Goal: Task Accomplishment & Management: Use online tool/utility

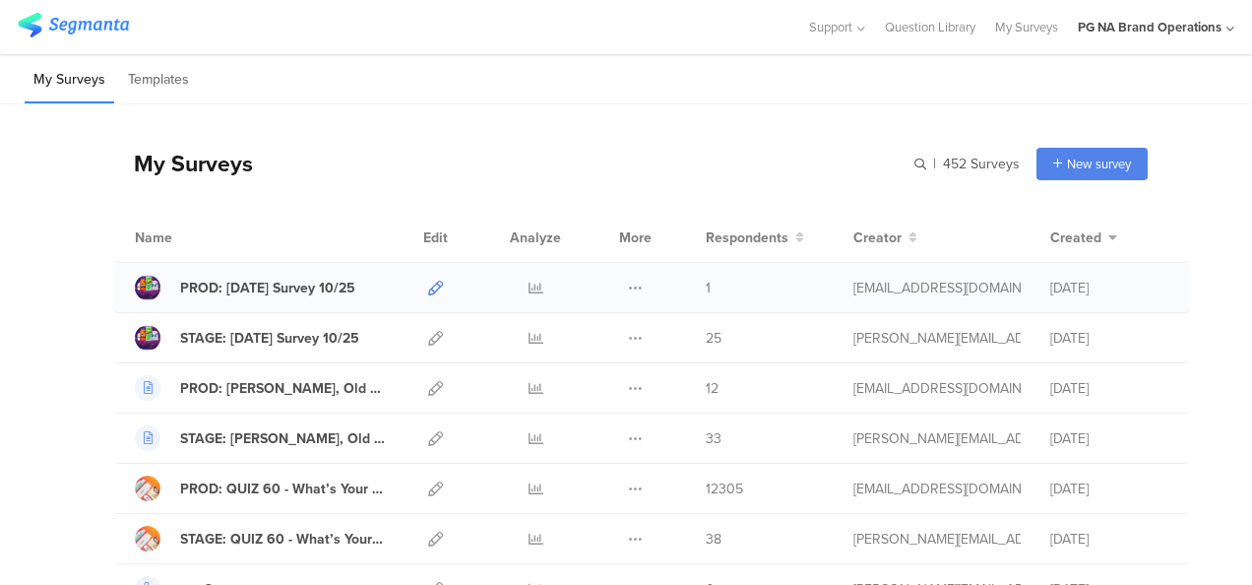
click at [428, 284] on icon at bounding box center [435, 288] width 15 height 15
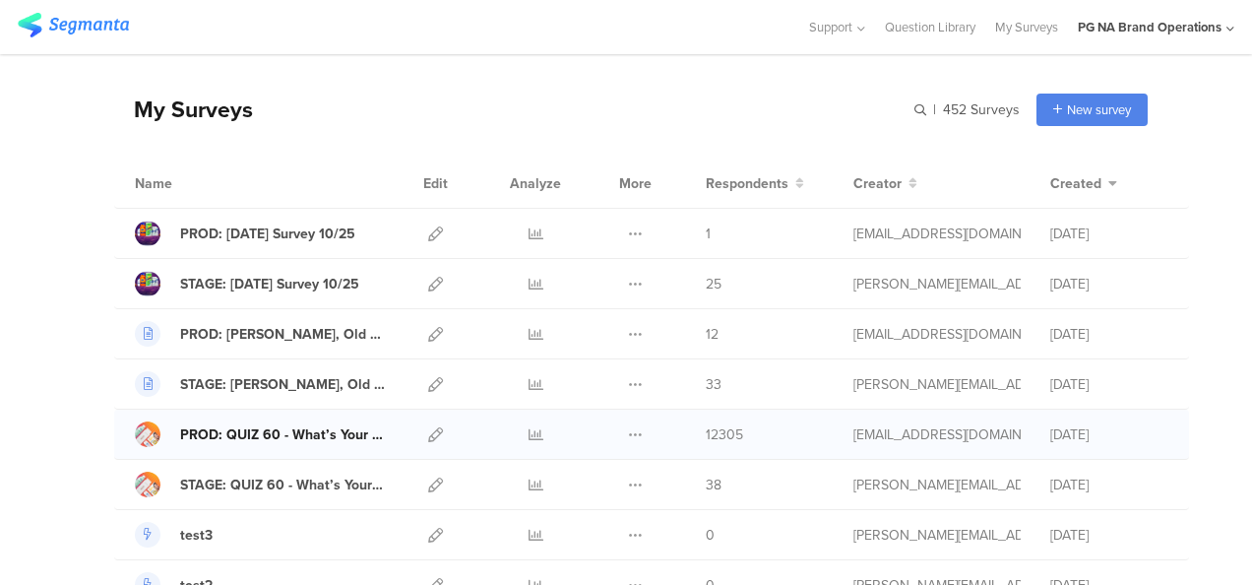
scroll to position [98, 0]
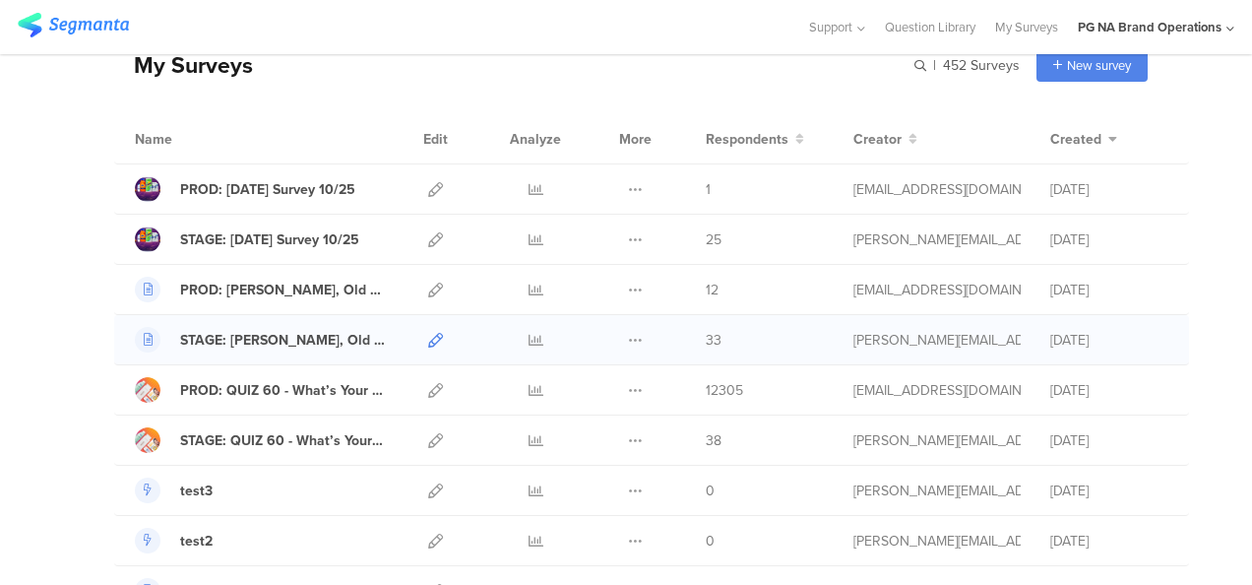
click at [428, 337] on icon at bounding box center [435, 340] width 15 height 15
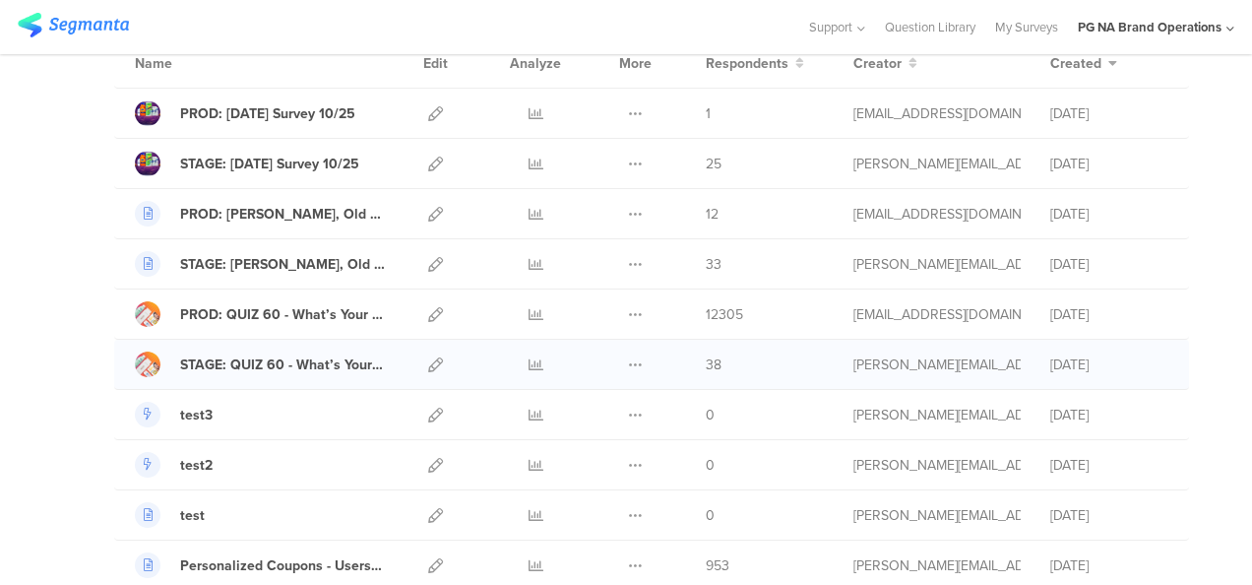
scroll to position [394, 0]
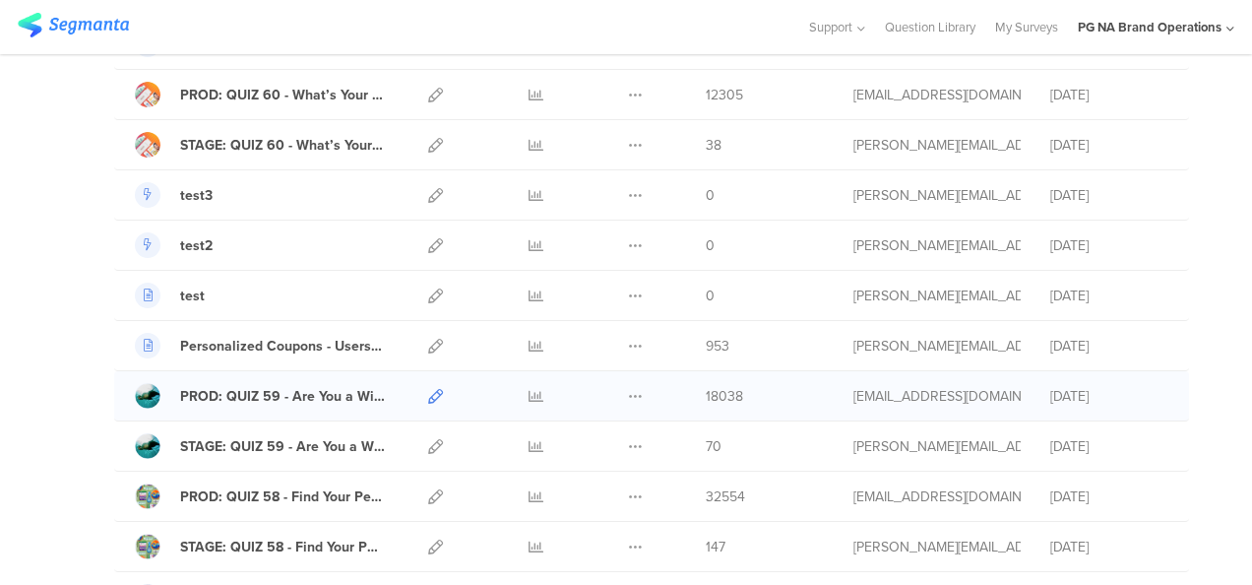
click at [428, 391] on icon at bounding box center [435, 396] width 15 height 15
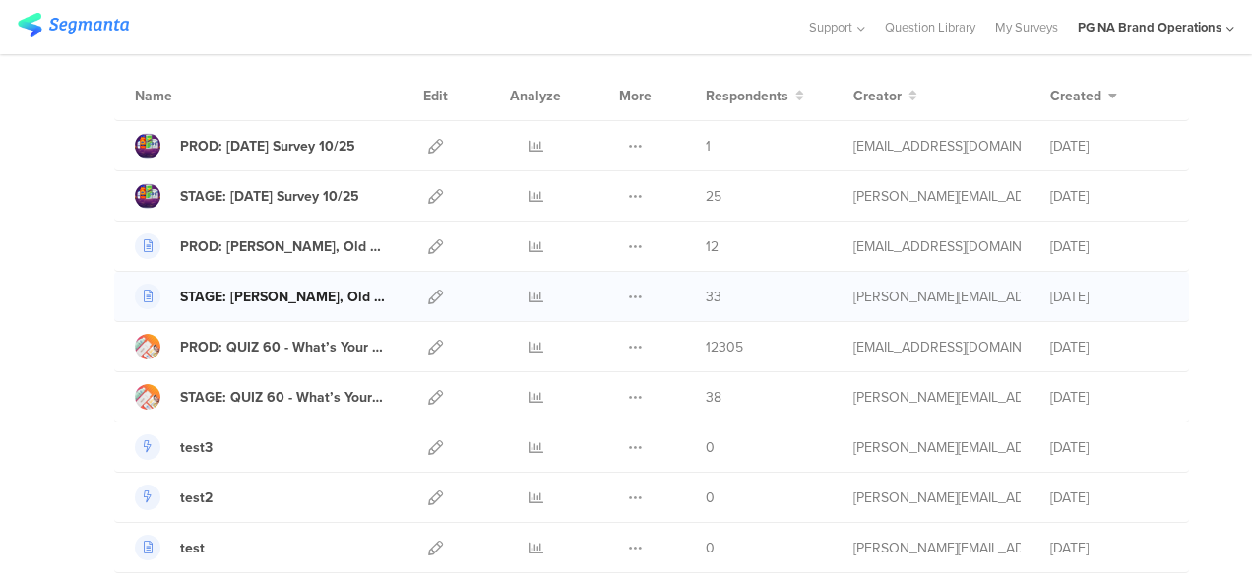
scroll to position [98, 0]
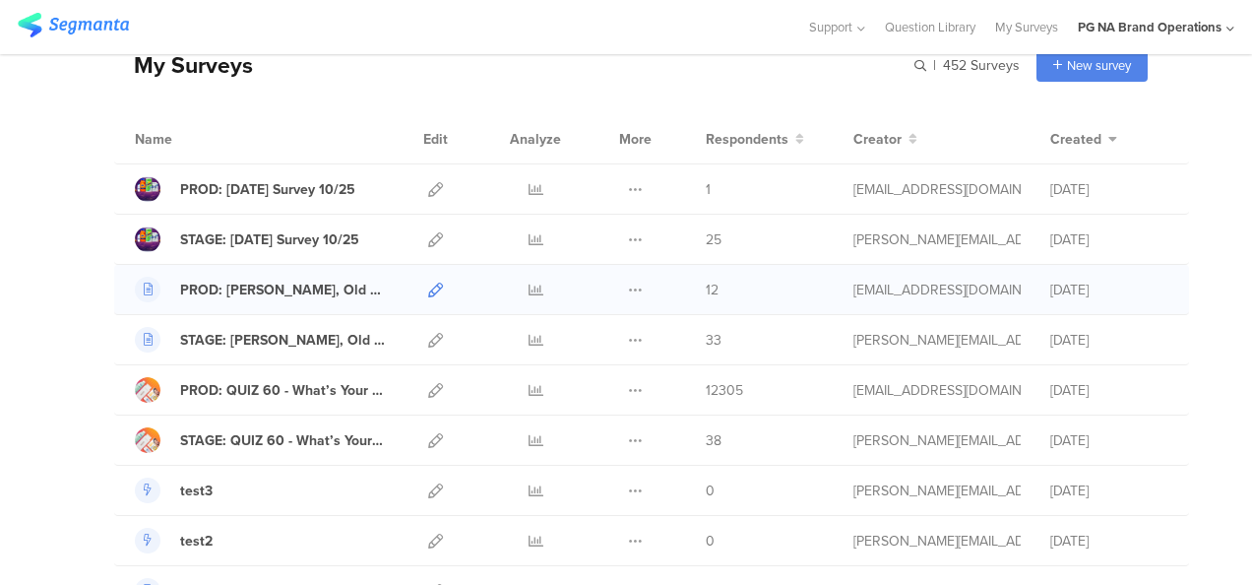
click at [428, 286] on icon at bounding box center [435, 290] width 15 height 15
click at [428, 185] on icon at bounding box center [435, 189] width 15 height 15
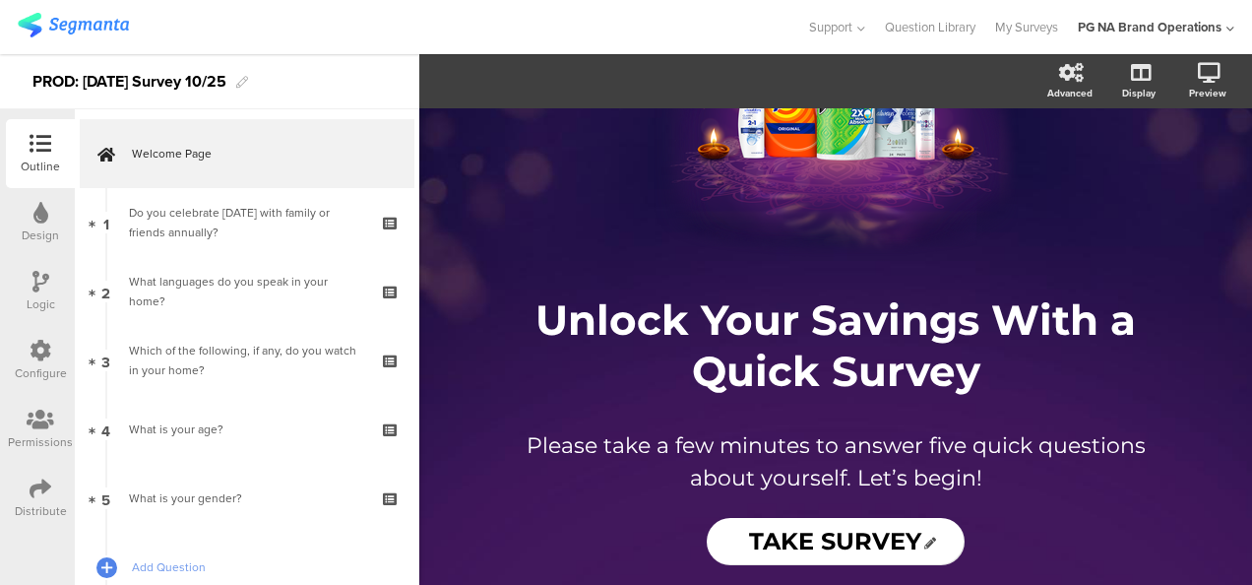
scroll to position [169, 0]
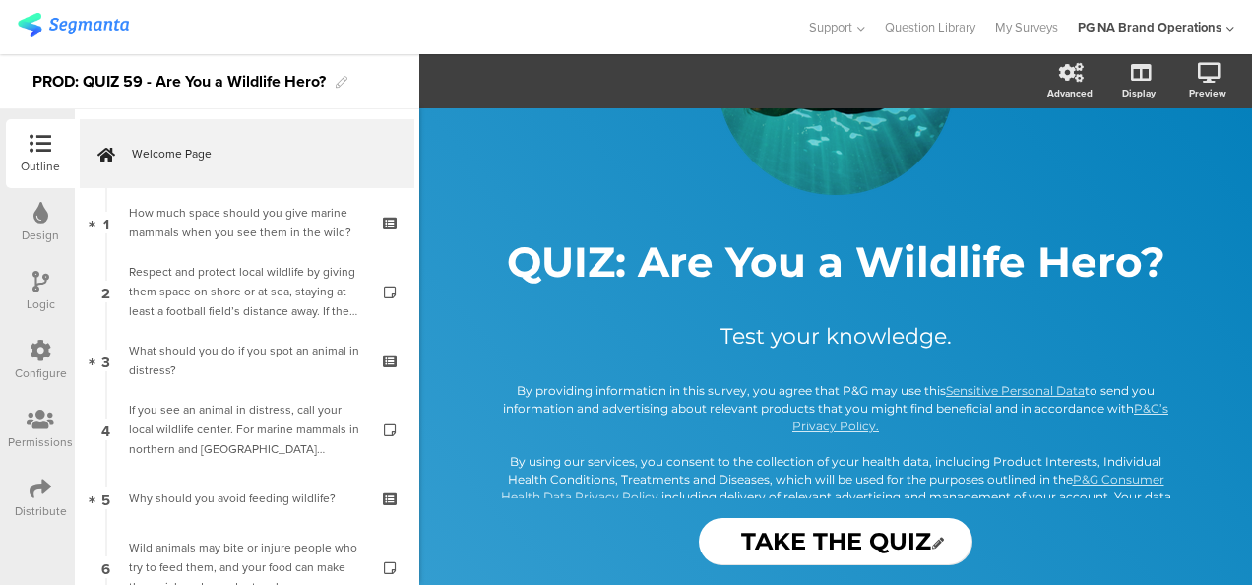
scroll to position [256, 0]
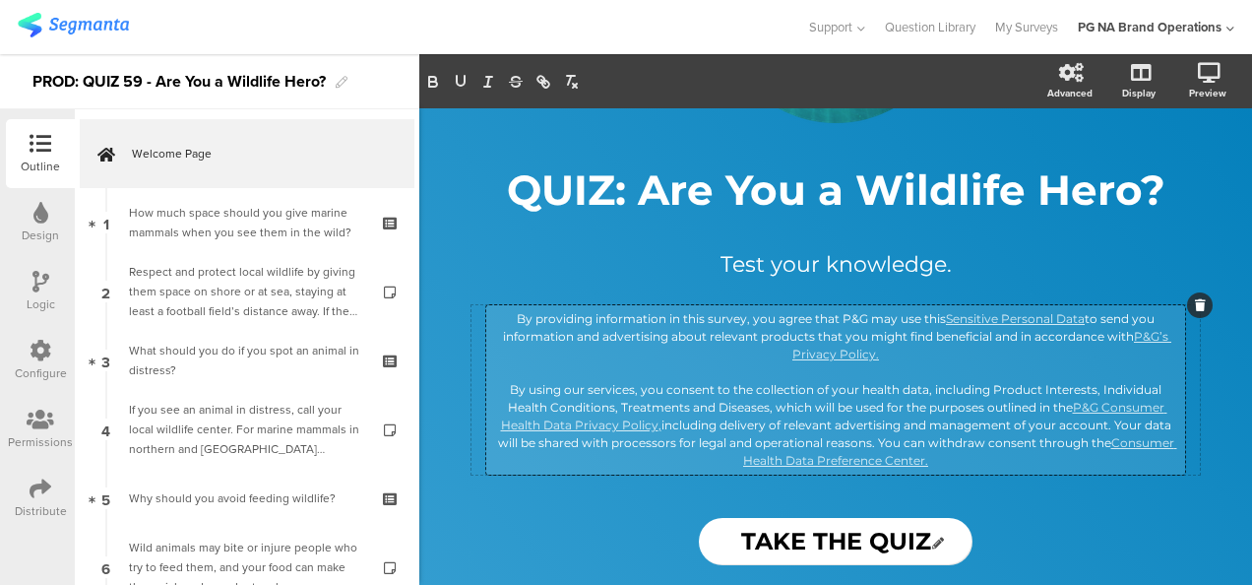
click at [825, 400] on div "/ QUIZ: Are You a Wildlife Hero? QUIZ: Are You a Wildlife Hero? Test your knowl…" at bounding box center [836, 176] width 729 height 588
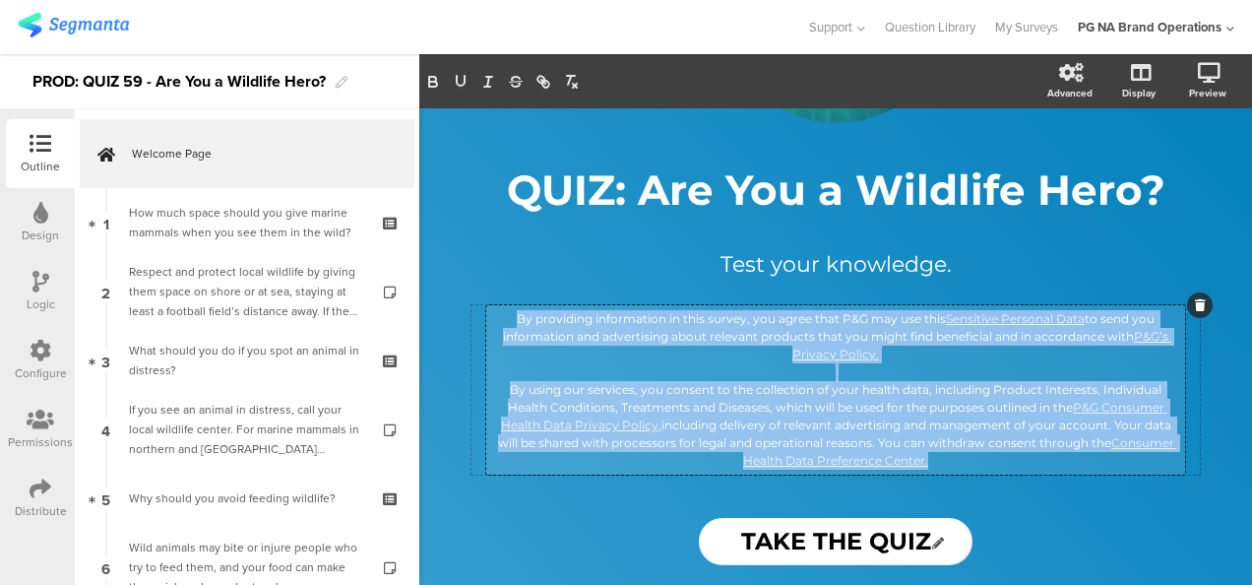
drag, startPoint x: 969, startPoint y: 461, endPoint x: 495, endPoint y: 315, distance: 495.5
click at [495, 315] on div "By providing information in this survey, you agree that P&G may use this Sensit…" at bounding box center [835, 390] width 689 height 160
copy div "By providing information in this survey, you agree that P&G may use this Sensit…"
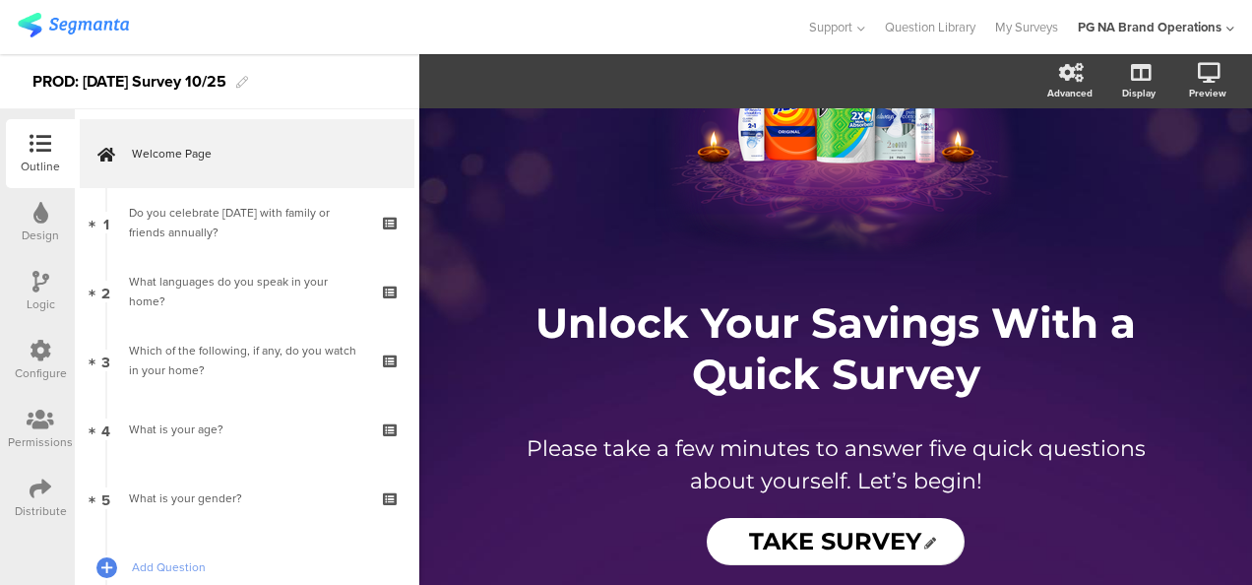
scroll to position [169, 0]
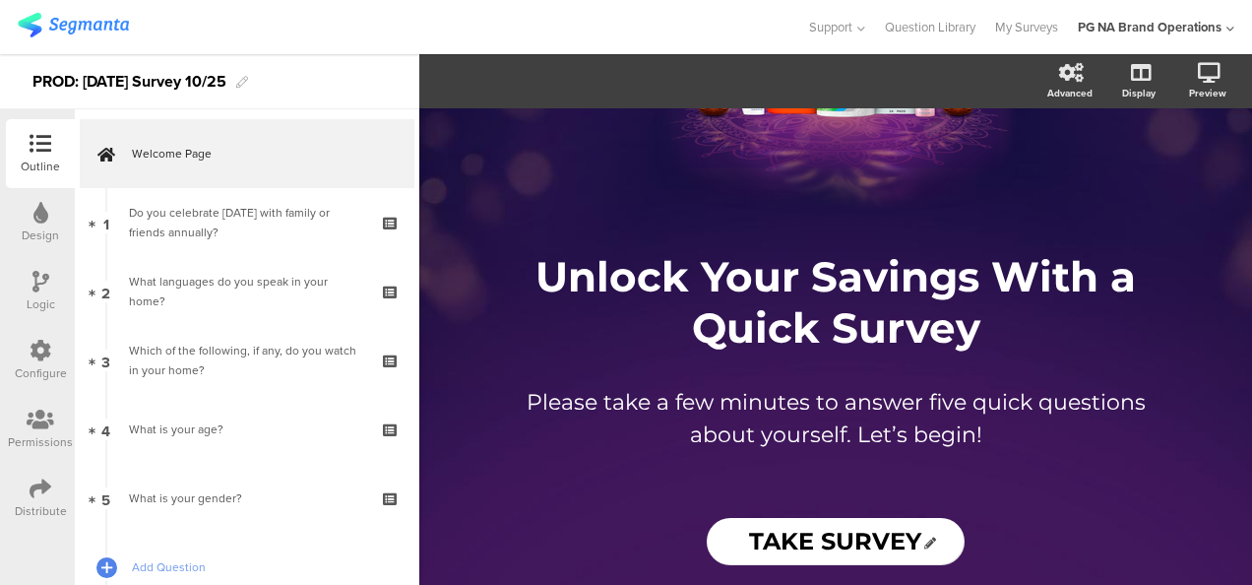
click at [811, 479] on div "/ Unlock Your Savings With a Quick Survey Unlock Your Savings With a Quick Surv…" at bounding box center [836, 303] width 788 height 390
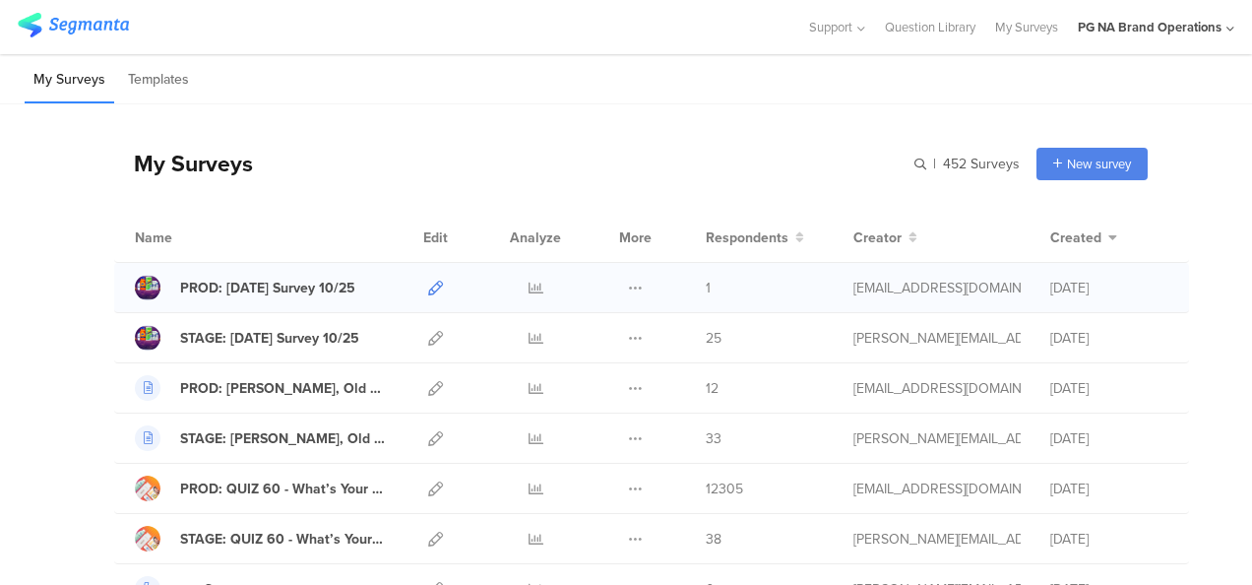
click at [428, 286] on icon at bounding box center [435, 288] width 15 height 15
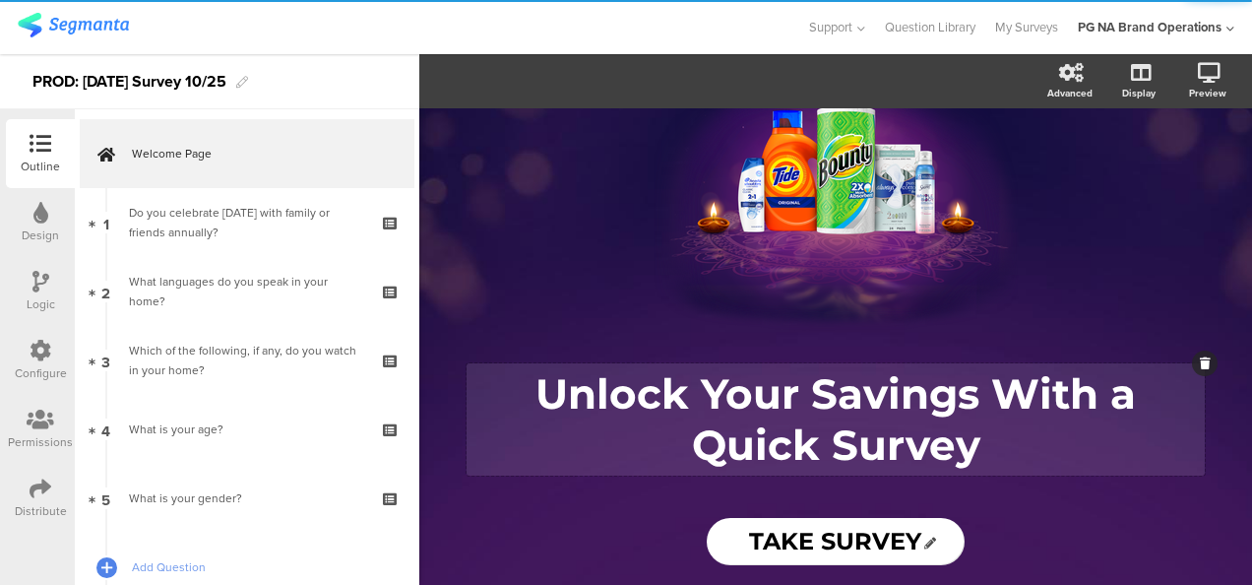
scroll to position [169, 0]
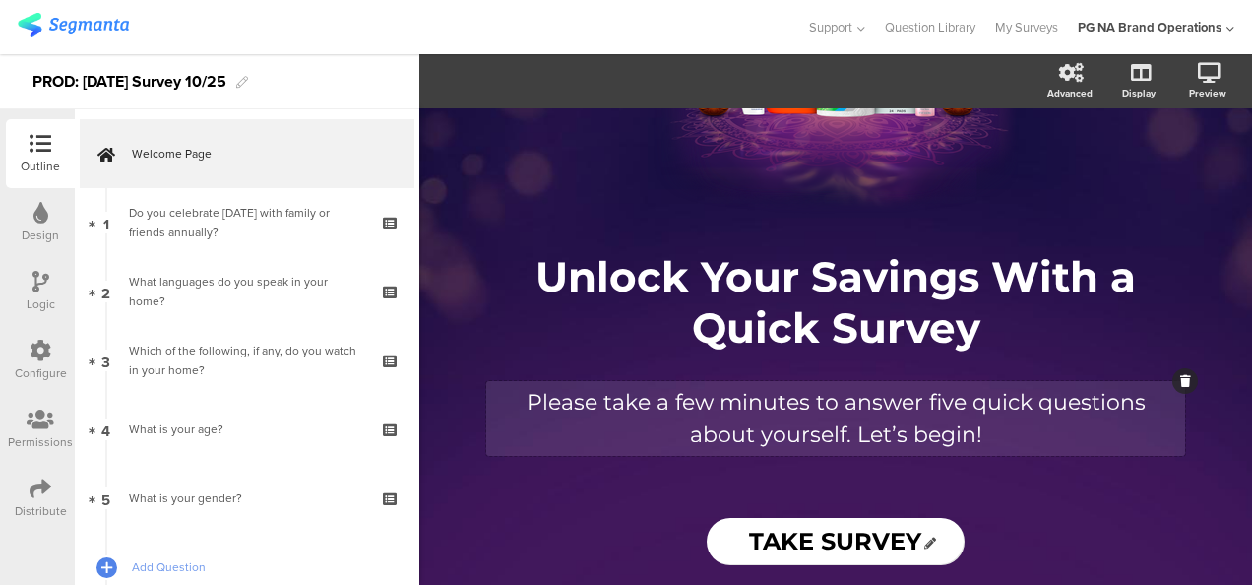
click at [1035, 437] on div "/ Unlock Your Savings With a Quick Survey Unlock Your Savings With a Quick Surv…" at bounding box center [836, 219] width 729 height 502
click at [1002, 408] on p "Please take a few minutes to answer five quick questions about yourself. Let’s …" at bounding box center [835, 418] width 689 height 65
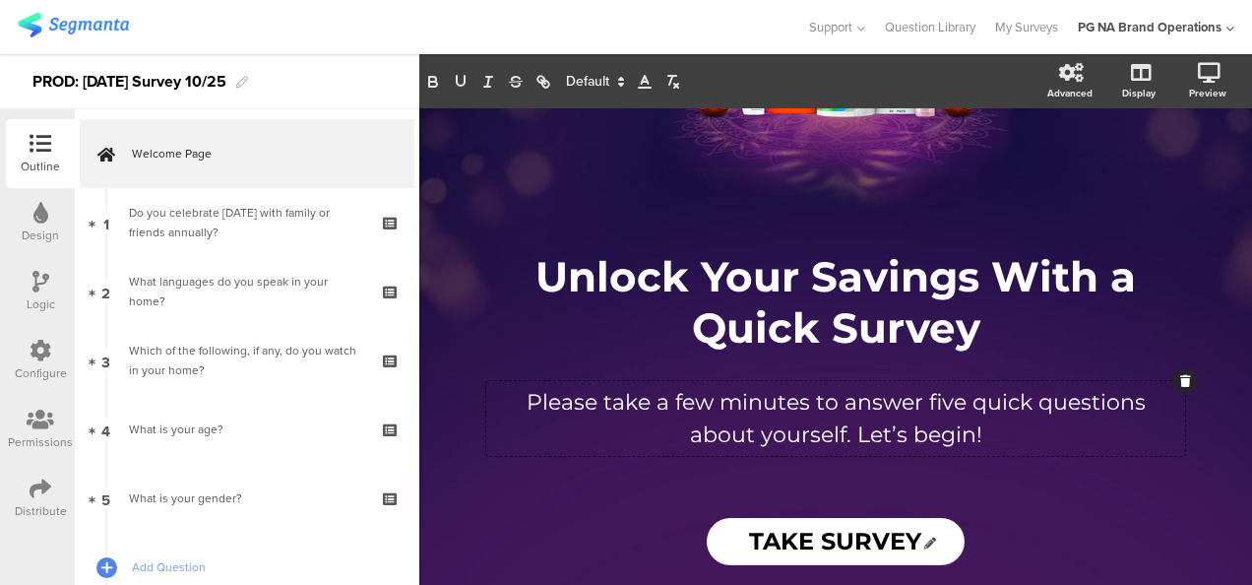
click at [677, 487] on div "/ Unlock Your Savings With a Quick Survey Unlock Your Savings With a Quick Surv…" at bounding box center [836, 303] width 788 height 390
click at [650, 485] on div "/ Unlock Your Savings With a Quick Survey Unlock Your Savings With a Quick Surv…" at bounding box center [836, 303] width 788 height 390
click at [35, 222] on icon at bounding box center [40, 213] width 15 height 22
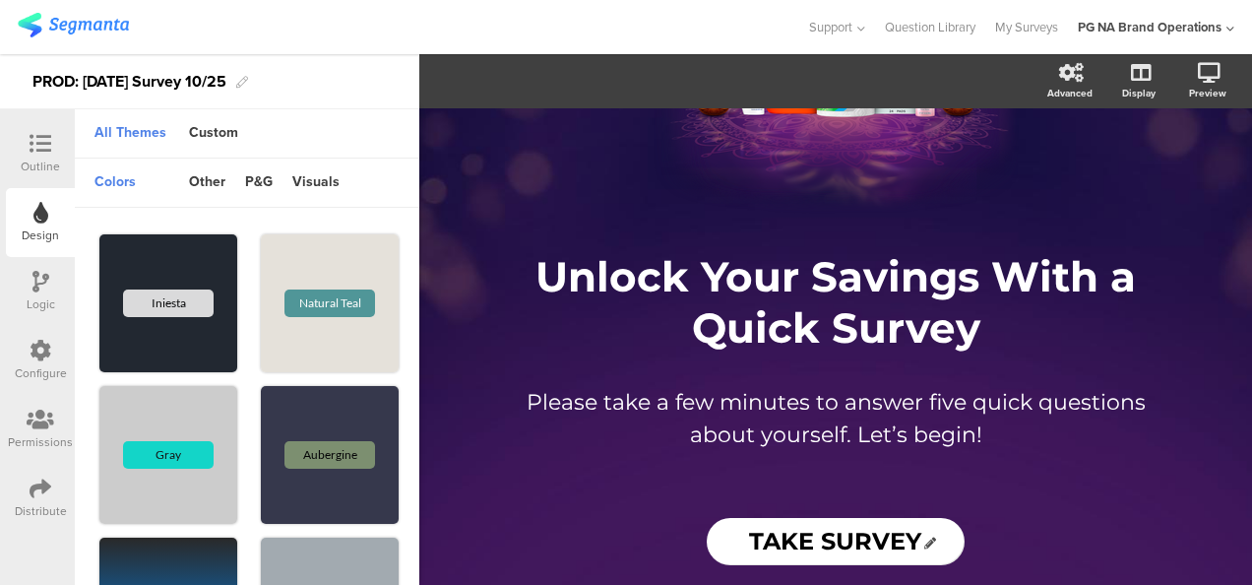
click at [629, 486] on div "/ Unlock Your Savings With a Quick Survey Unlock Your Savings With a Quick Surv…" at bounding box center [836, 303] width 788 height 390
click at [35, 358] on icon at bounding box center [41, 351] width 22 height 22
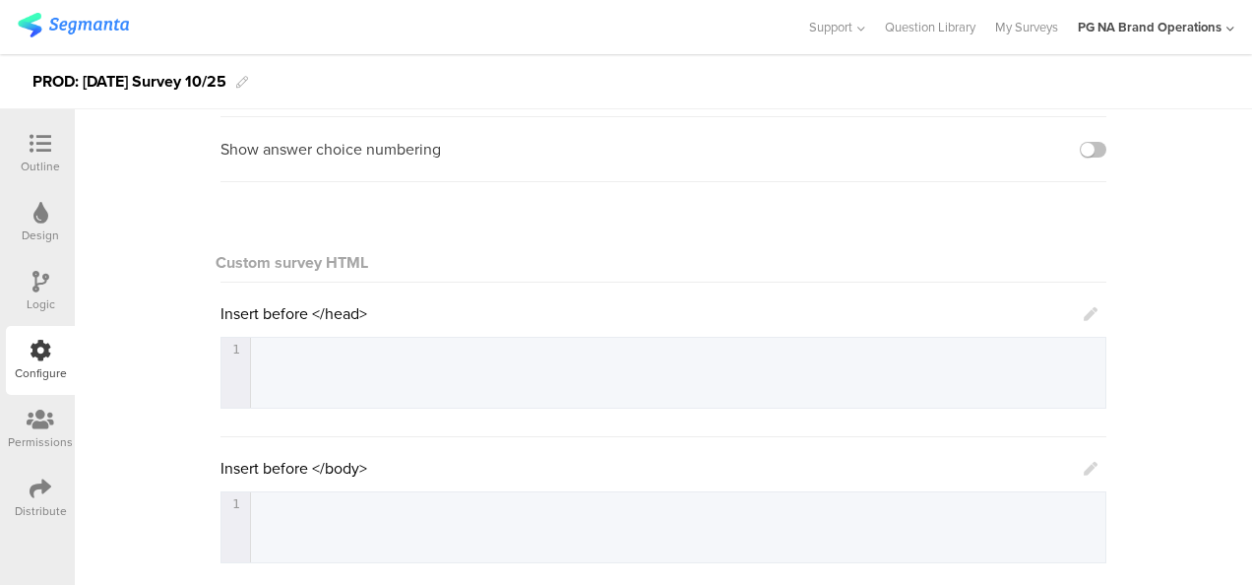
scroll to position [530, 0]
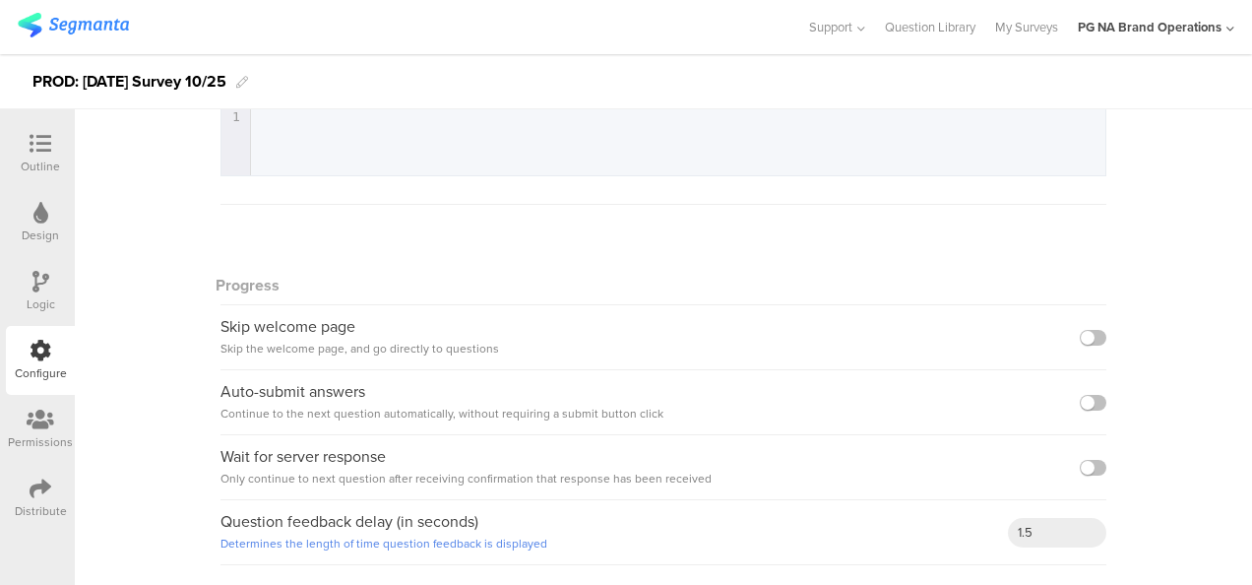
click at [44, 225] on div at bounding box center [40, 214] width 15 height 25
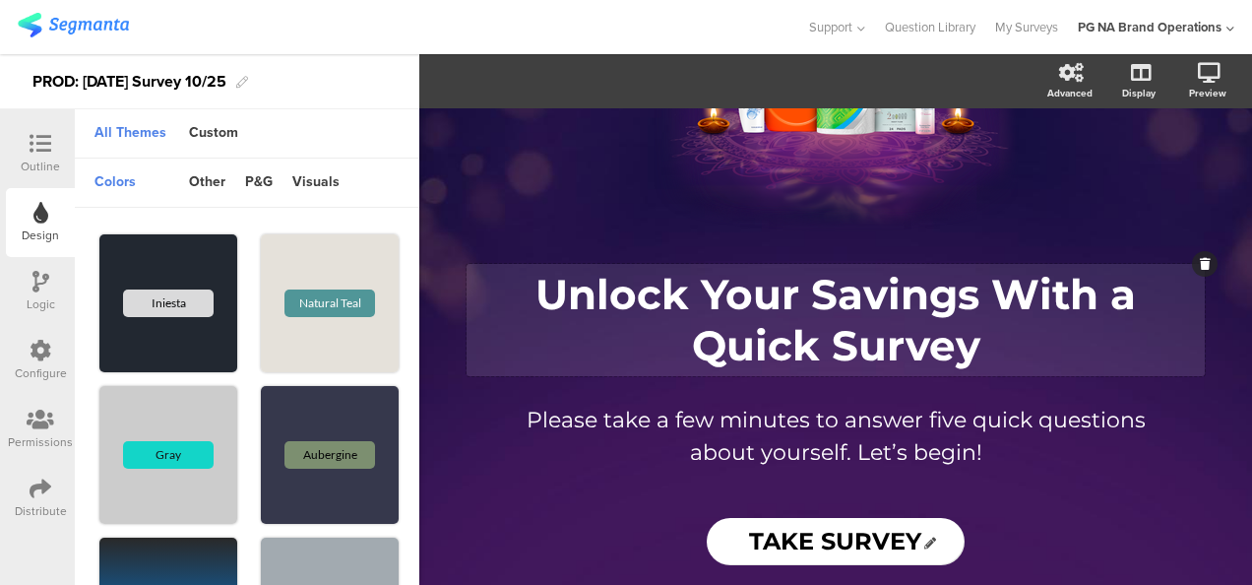
scroll to position [169, 0]
